Goal: Task Accomplishment & Management: Use online tool/utility

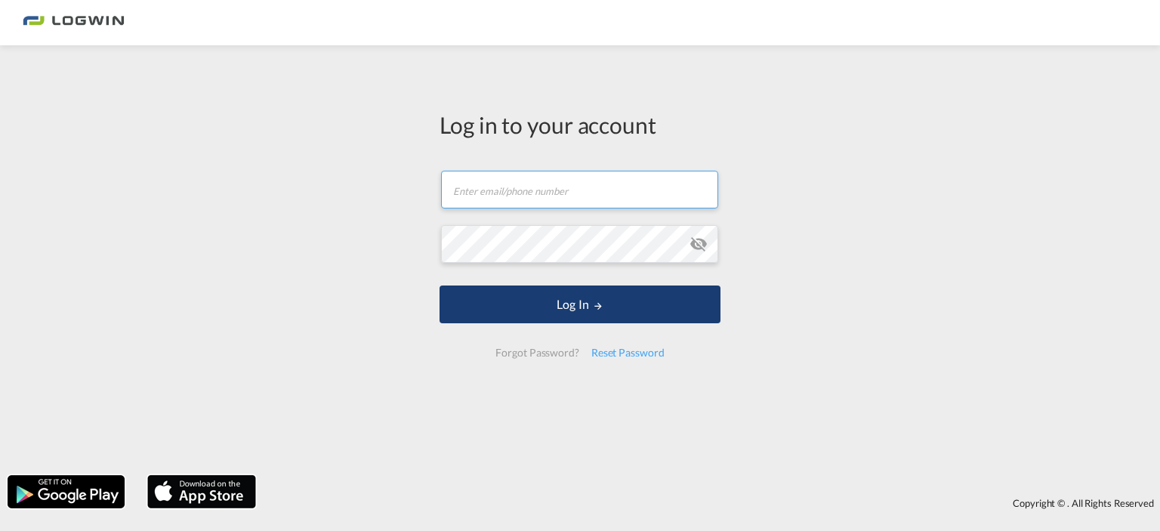
type input "[EMAIL_ADDRESS][DOMAIN_NAME]"
click at [566, 292] on button "Log In" at bounding box center [580, 305] width 281 height 38
